Goal: Entertainment & Leisure: Consume media (video, audio)

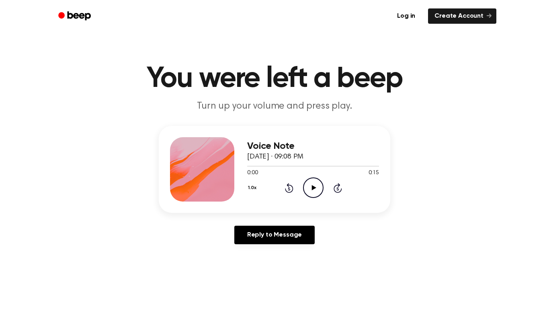
click at [309, 184] on icon "Play Audio" at bounding box center [313, 187] width 20 height 20
click at [314, 197] on circle at bounding box center [313, 188] width 20 height 20
click at [302, 186] on div "1.0x Rewind 5 seconds Play Audio Skip 5 seconds" at bounding box center [313, 187] width 132 height 20
click at [305, 186] on icon "Play Audio" at bounding box center [313, 187] width 20 height 20
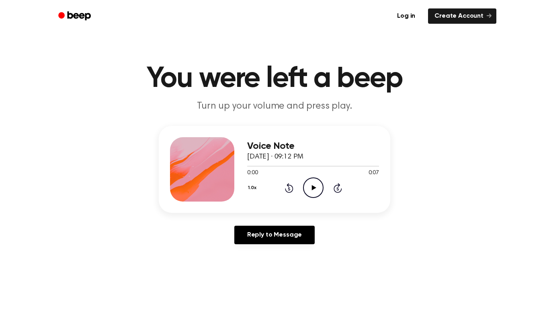
click at [320, 183] on icon "Play Audio" at bounding box center [313, 187] width 20 height 20
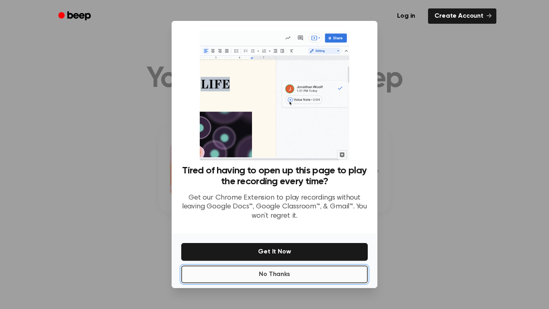
click at [298, 275] on button "No Thanks" at bounding box center [274, 274] width 186 height 18
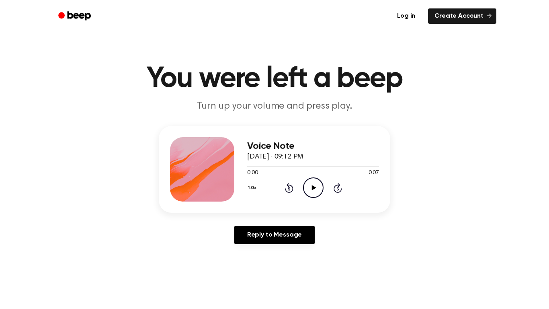
click at [320, 190] on icon "Play Audio" at bounding box center [313, 187] width 20 height 20
click at [314, 189] on icon at bounding box center [314, 187] width 4 height 5
